Goal: Obtain resource: Obtain resource

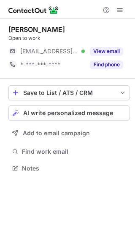
scroll to position [163, 135]
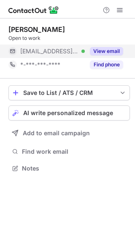
click at [109, 48] on button "View email" at bounding box center [106, 51] width 33 height 8
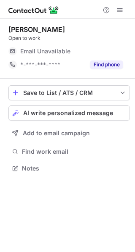
scroll to position [163, 135]
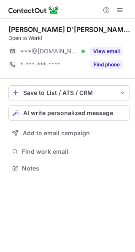
scroll to position [163, 135]
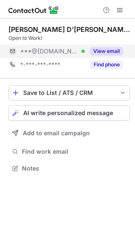
click at [98, 53] on button "View email" at bounding box center [106, 51] width 33 height 8
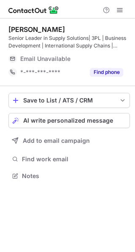
scroll to position [170, 135]
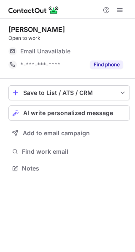
scroll to position [163, 135]
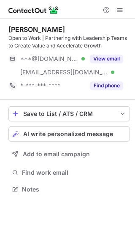
scroll to position [184, 135]
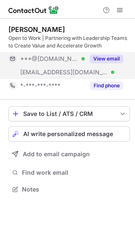
click at [114, 55] on button "View email" at bounding box center [106, 59] width 33 height 8
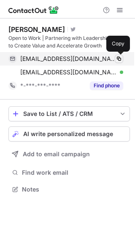
click at [117, 61] on span at bounding box center [118, 59] width 7 height 7
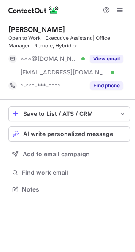
scroll to position [184, 135]
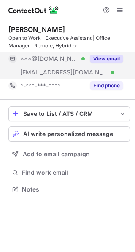
click at [99, 59] on button "View email" at bounding box center [106, 59] width 33 height 8
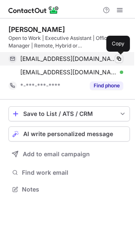
click at [119, 58] on span at bounding box center [118, 59] width 7 height 7
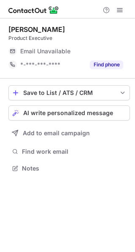
scroll to position [163, 135]
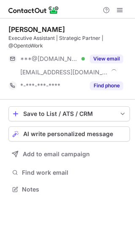
scroll to position [184, 135]
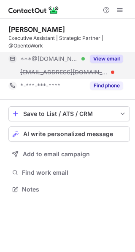
click at [109, 54] on div "View email" at bounding box center [104, 58] width 38 height 13
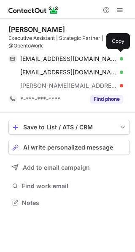
click at [109, 54] on div "expressteribarth@gmail.com Verified Copy" at bounding box center [65, 58] width 114 height 13
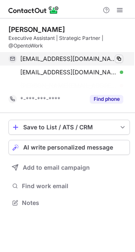
scroll to position [184, 135]
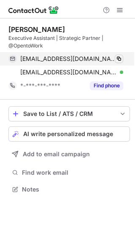
click at [121, 58] on span at bounding box center [118, 59] width 7 height 7
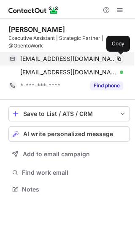
click at [115, 57] on span at bounding box center [118, 59] width 7 height 7
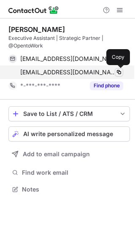
click at [117, 73] on span at bounding box center [118, 72] width 7 height 7
click at [118, 72] on span at bounding box center [118, 72] width 7 height 7
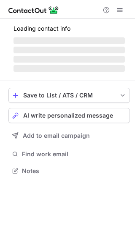
scroll to position [163, 135]
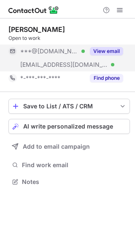
click at [111, 47] on button "View email" at bounding box center [106, 51] width 33 height 8
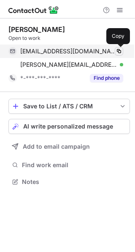
click at [119, 51] on span at bounding box center [118, 51] width 7 height 7
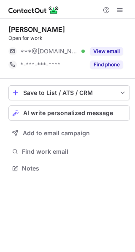
scroll to position [163, 135]
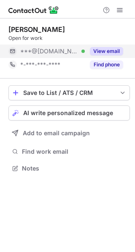
click at [112, 49] on button "View email" at bounding box center [106, 51] width 33 height 8
click at [95, 48] on button "View email" at bounding box center [106, 51] width 33 height 8
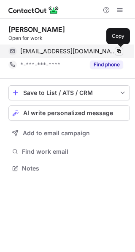
click at [119, 48] on button at bounding box center [118, 51] width 8 height 8
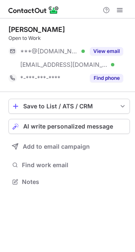
scroll to position [176, 135]
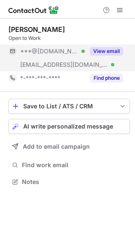
click at [107, 53] on button "View email" at bounding box center [106, 51] width 33 height 8
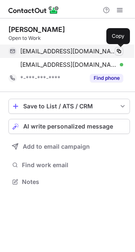
click at [115, 52] on span at bounding box center [118, 51] width 7 height 7
click at [120, 50] on span at bounding box center [118, 51] width 7 height 7
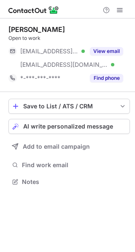
scroll to position [176, 135]
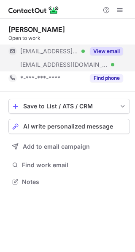
click at [111, 49] on button "View email" at bounding box center [106, 51] width 33 height 8
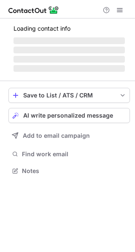
scroll to position [176, 135]
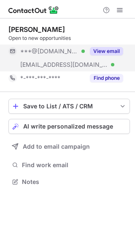
click at [118, 51] on button "View email" at bounding box center [106, 51] width 33 height 8
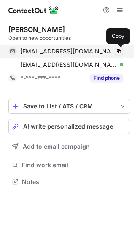
click at [120, 50] on span at bounding box center [118, 51] width 7 height 7
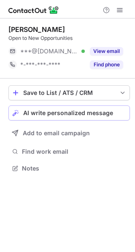
scroll to position [163, 135]
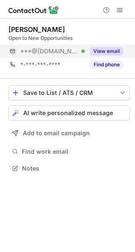
click at [95, 52] on button "View email" at bounding box center [106, 51] width 33 height 8
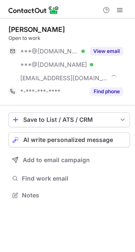
scroll to position [190, 135]
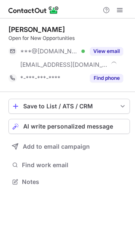
scroll to position [176, 135]
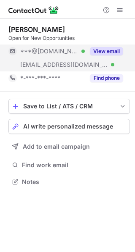
click at [101, 51] on button "View email" at bounding box center [106, 51] width 33 height 8
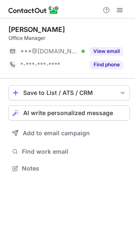
scroll to position [163, 135]
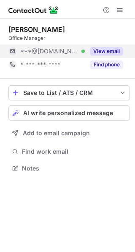
click at [108, 53] on button "View email" at bounding box center [106, 51] width 33 height 8
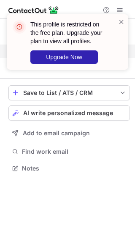
click at [121, 15] on div "This profile is restricted on the free plan. Upgrade your plan to view all prof…" at bounding box center [67, 42] width 121 height 56
click at [121, 22] on span at bounding box center [121, 22] width 7 height 8
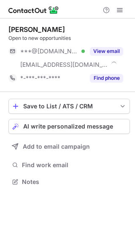
scroll to position [176, 135]
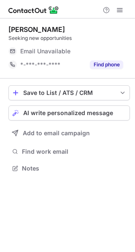
scroll to position [163, 135]
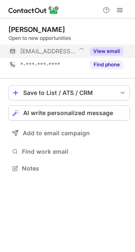
click at [95, 50] on button "View email" at bounding box center [106, 51] width 33 height 8
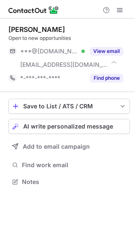
scroll to position [176, 135]
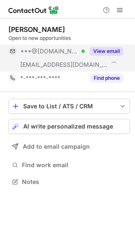
click at [116, 48] on button "View email" at bounding box center [106, 51] width 33 height 8
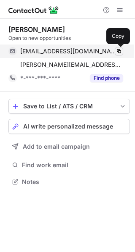
click at [117, 51] on span at bounding box center [118, 51] width 7 height 7
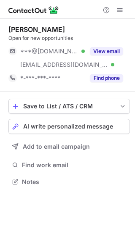
scroll to position [176, 135]
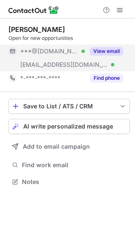
click at [112, 51] on button "View email" at bounding box center [106, 51] width 33 height 8
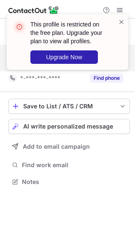
click at [126, 19] on div "This profile is restricted on the free plan. Upgrade your plan to view all prof…" at bounding box center [67, 42] width 121 height 56
click at [122, 21] on span at bounding box center [121, 22] width 7 height 8
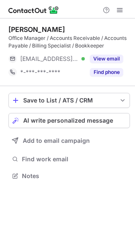
scroll to position [170, 135]
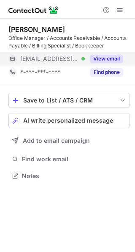
click at [98, 61] on button "View email" at bounding box center [106, 59] width 33 height 8
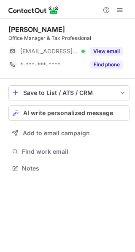
scroll to position [163, 135]
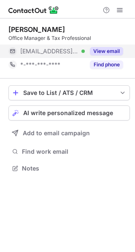
click at [116, 48] on button "View email" at bounding box center [106, 51] width 33 height 8
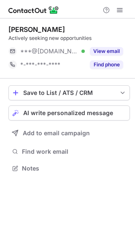
scroll to position [163, 135]
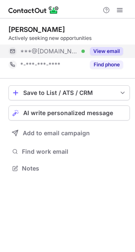
click at [121, 48] on button "View email" at bounding box center [106, 51] width 33 height 8
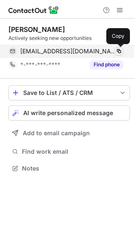
click at [118, 50] on span at bounding box center [118, 51] width 7 height 7
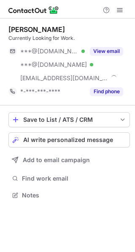
scroll to position [190, 135]
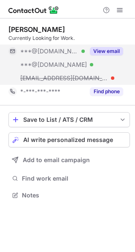
click at [115, 47] on div "View email" at bounding box center [104, 51] width 38 height 13
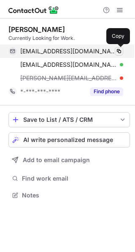
click at [118, 49] on span at bounding box center [118, 51] width 7 height 7
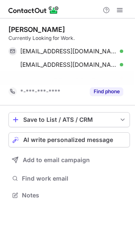
scroll to position [176, 135]
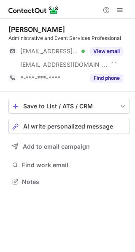
scroll to position [176, 135]
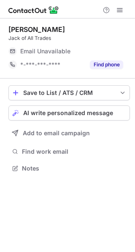
scroll to position [163, 135]
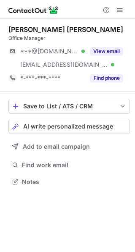
scroll to position [176, 135]
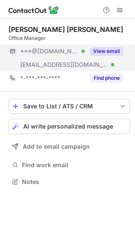
click at [101, 51] on button "View email" at bounding box center [106, 51] width 33 height 8
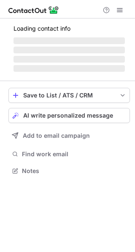
scroll to position [184, 135]
